Goal: Obtain resource: Download file/media

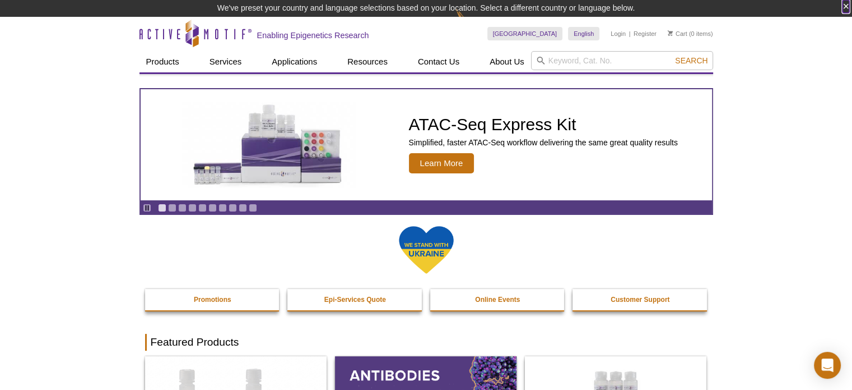
click at [846, 4] on button "×" at bounding box center [846, 6] width 7 height 13
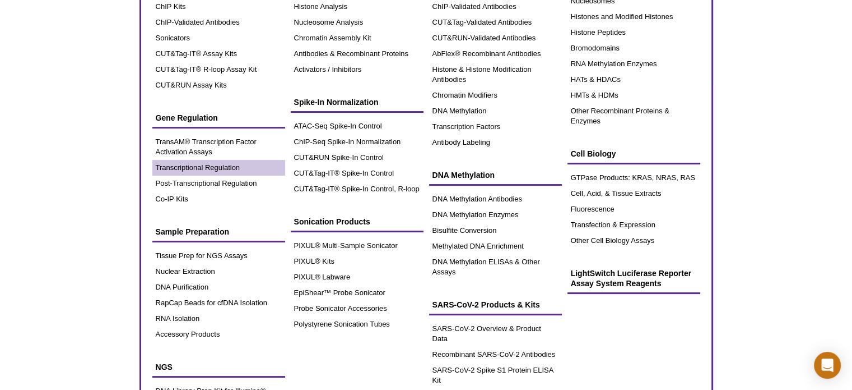
scroll to position [56, 0]
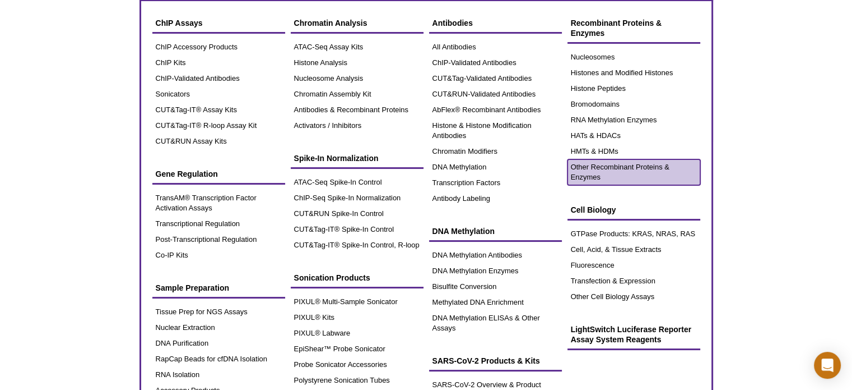
click at [572, 168] on link "Other Recombinant Proteins & Enzymes" at bounding box center [634, 172] width 133 height 26
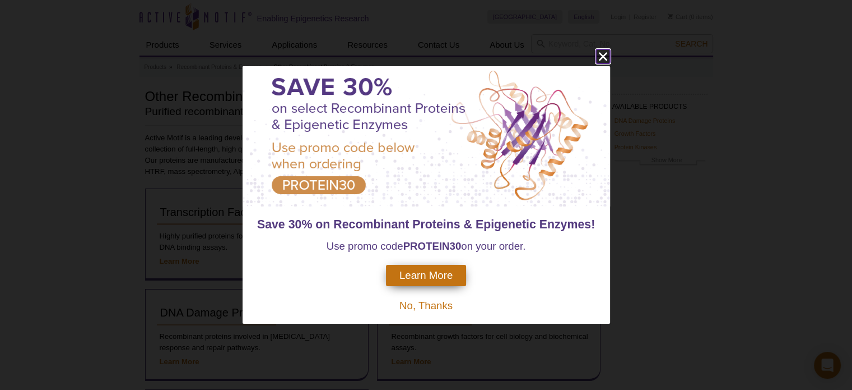
click at [600, 58] on icon "close" at bounding box center [603, 56] width 14 height 14
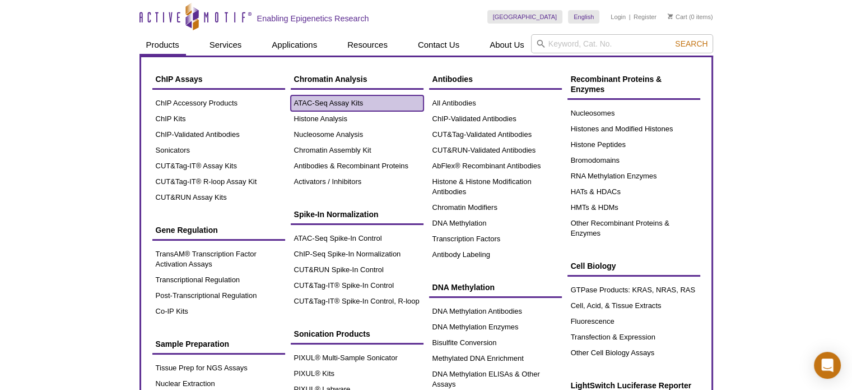
click at [307, 102] on link "ATAC-Seq Assay Kits" at bounding box center [357, 103] width 133 height 16
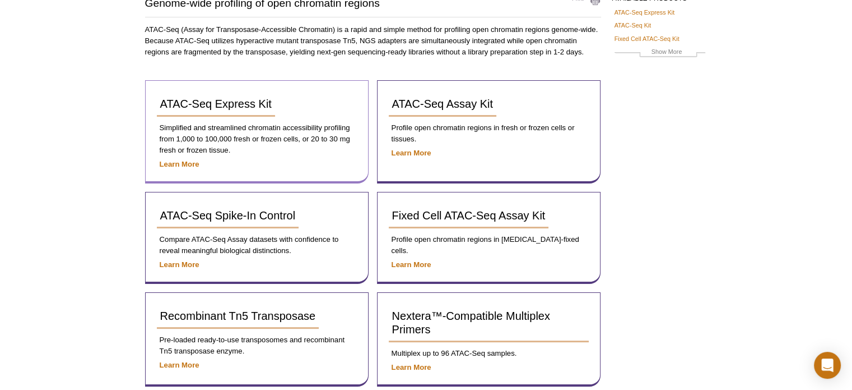
scroll to position [168, 0]
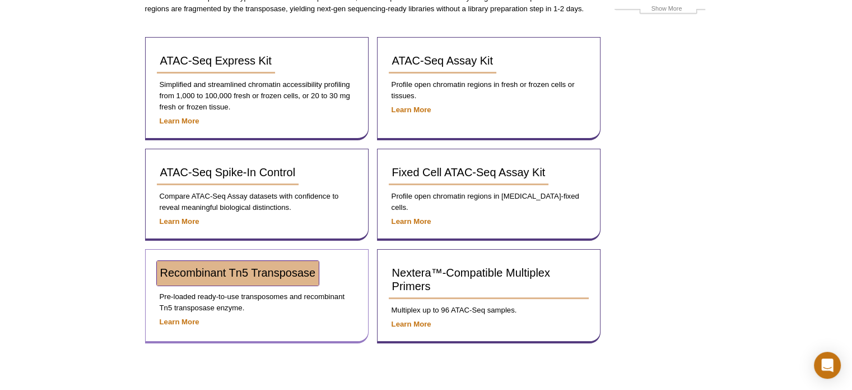
click at [289, 277] on span "Recombinant Tn5 Transposase" at bounding box center [238, 272] width 156 height 12
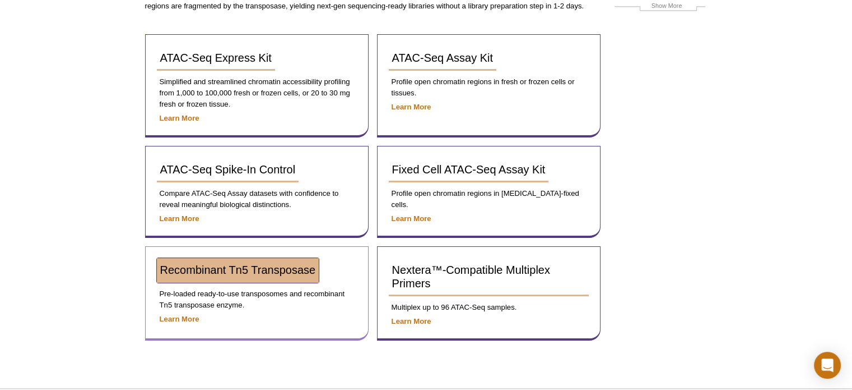
scroll to position [151, 0]
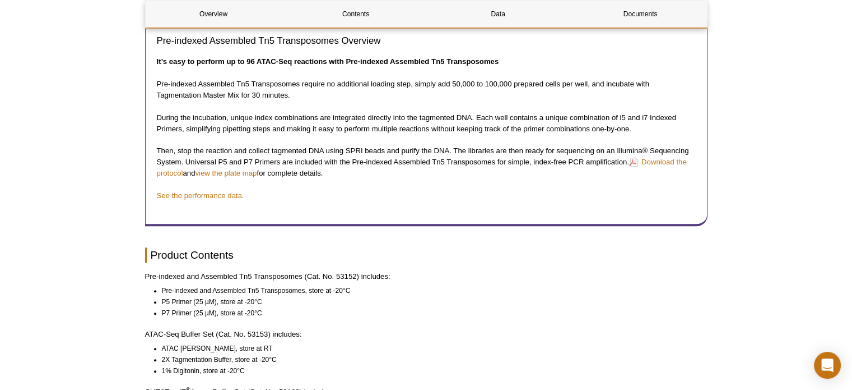
scroll to position [1009, 0]
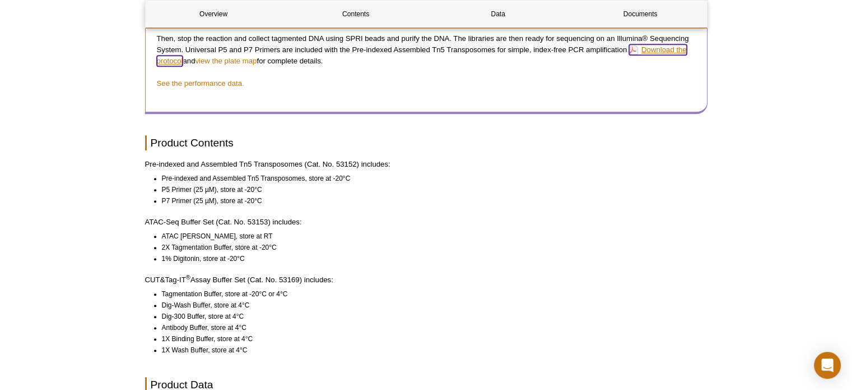
click at [178, 66] on link "Download the protocol" at bounding box center [422, 55] width 530 height 22
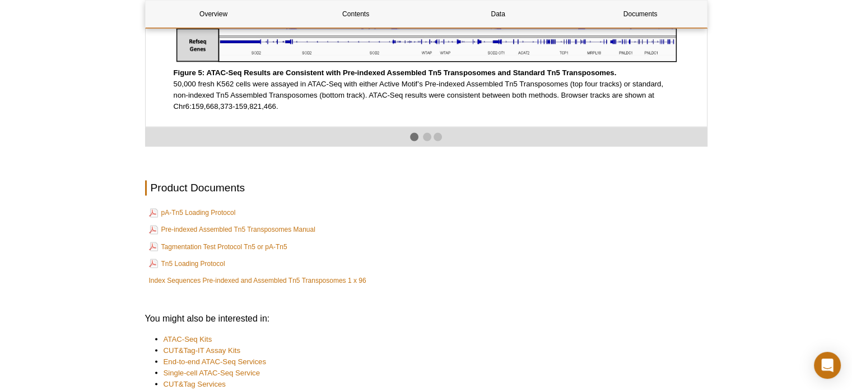
scroll to position [1906, 0]
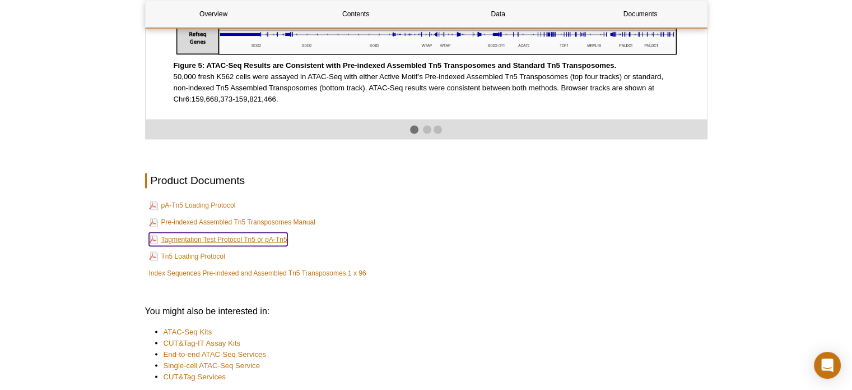
click at [214, 245] on link "Tagmentation Test Protocol Tn5 or pA-Tn5" at bounding box center [218, 238] width 138 height 13
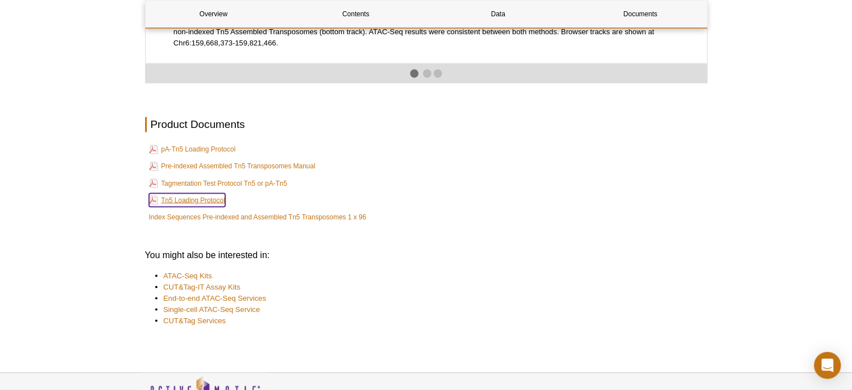
click at [198, 201] on link "Tn5 Loading Protocol" at bounding box center [187, 199] width 76 height 13
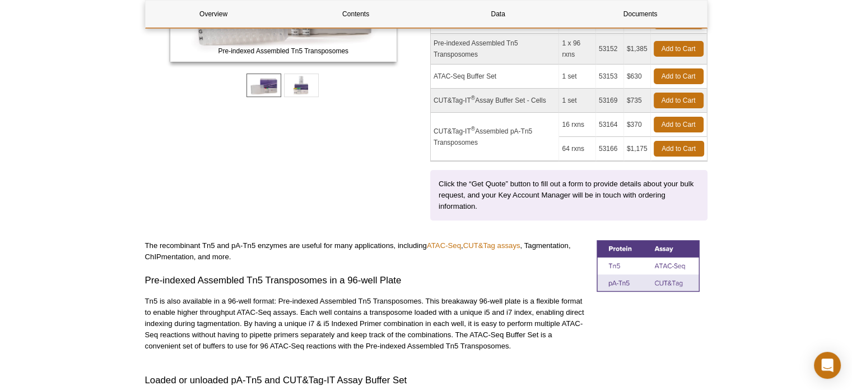
scroll to position [224, 0]
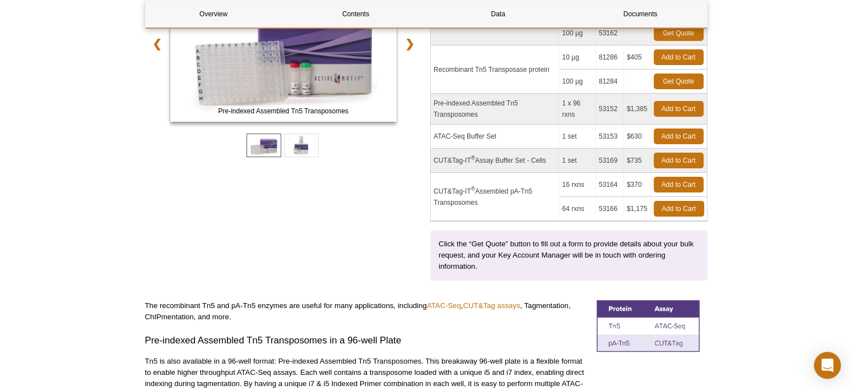
drag, startPoint x: 617, startPoint y: 80, endPoint x: 587, endPoint y: 81, distance: 30.3
click at [587, 81] on tr "100 µg 81284 Get Quote" at bounding box center [569, 82] width 276 height 24
copy tr "100 µg 81284"
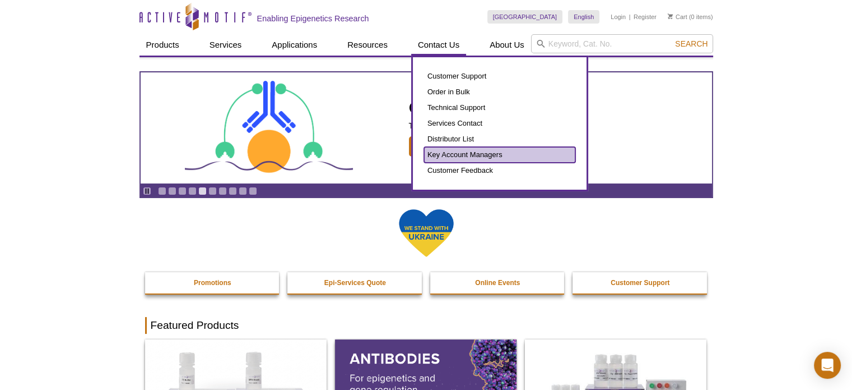
click at [450, 152] on link "Key Account Managers" at bounding box center [499, 155] width 151 height 16
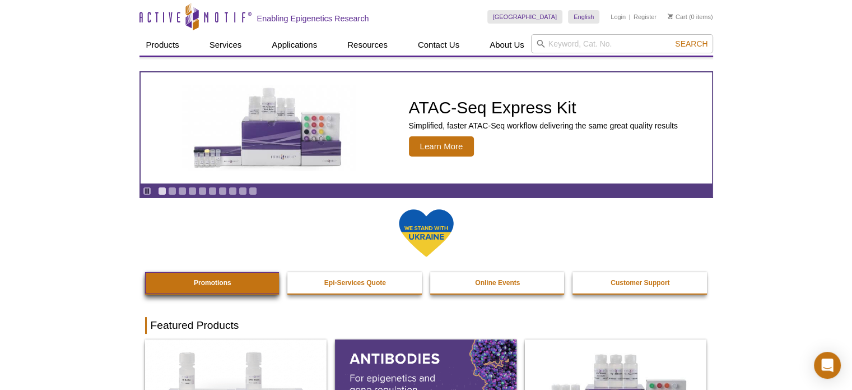
click at [226, 272] on link "Promotions" at bounding box center [213, 282] width 136 height 21
